Goal: Task Accomplishment & Management: Manage account settings

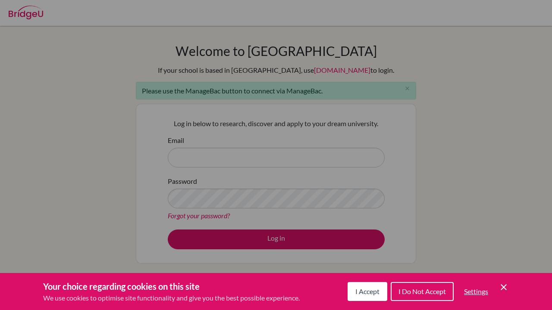
scroll to position [63, 0]
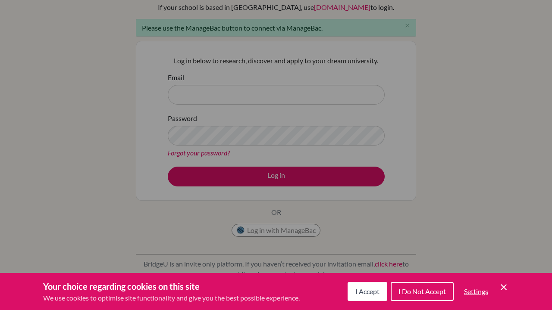
click at [371, 291] on span "I Accept" at bounding box center [367, 292] width 24 height 8
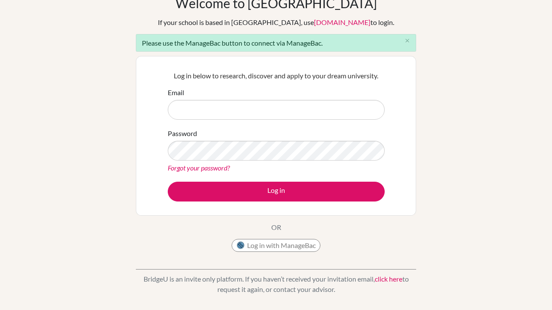
scroll to position [47, 0]
click at [284, 245] on button "Log in with ManageBac" at bounding box center [276, 246] width 89 height 13
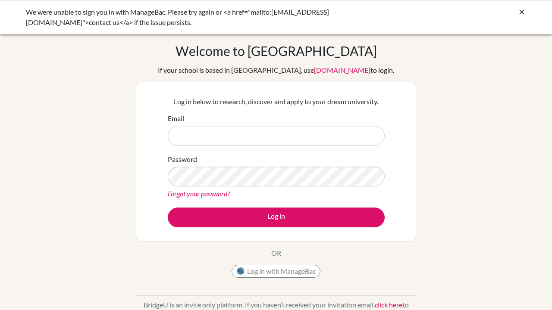
click at [283, 271] on button "Log in with ManageBac" at bounding box center [276, 271] width 89 height 13
click at [286, 274] on button "Log in with ManageBac" at bounding box center [276, 271] width 89 height 13
click at [265, 145] on input "Email" at bounding box center [276, 136] width 217 height 20
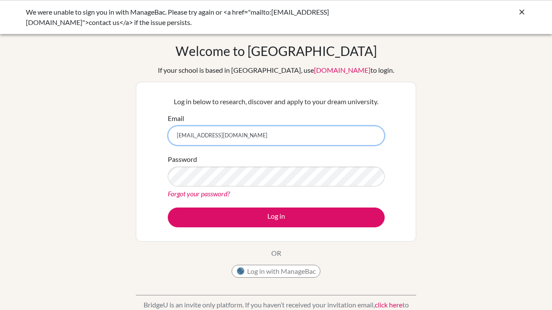
type input "[EMAIL_ADDRESS][DOMAIN_NAME]"
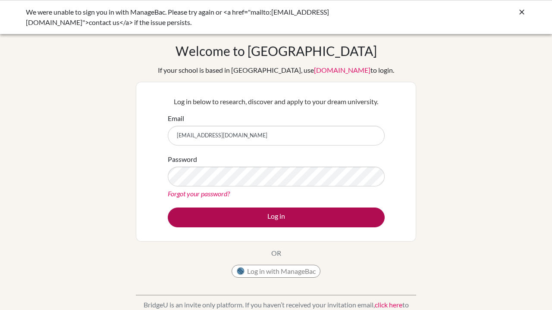
click at [276, 221] on button "Log in" at bounding box center [276, 218] width 217 height 20
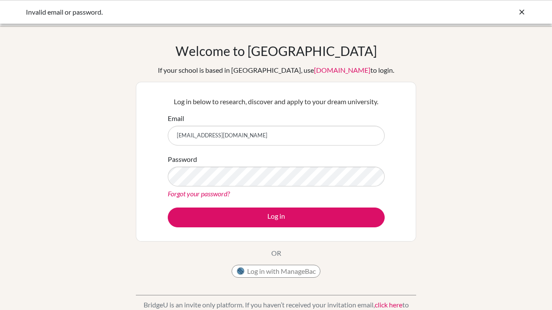
click at [294, 270] on button "Log in with ManageBac" at bounding box center [276, 271] width 89 height 13
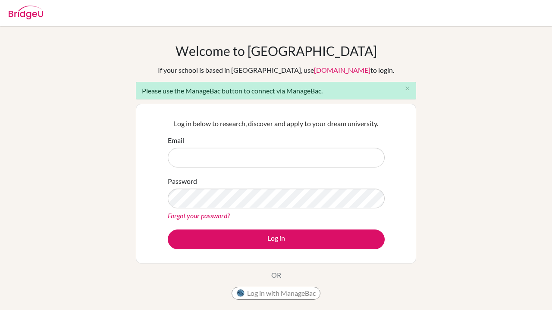
click at [268, 296] on button "Log in with ManageBac" at bounding box center [276, 293] width 89 height 13
